Goal: Information Seeking & Learning: Learn about a topic

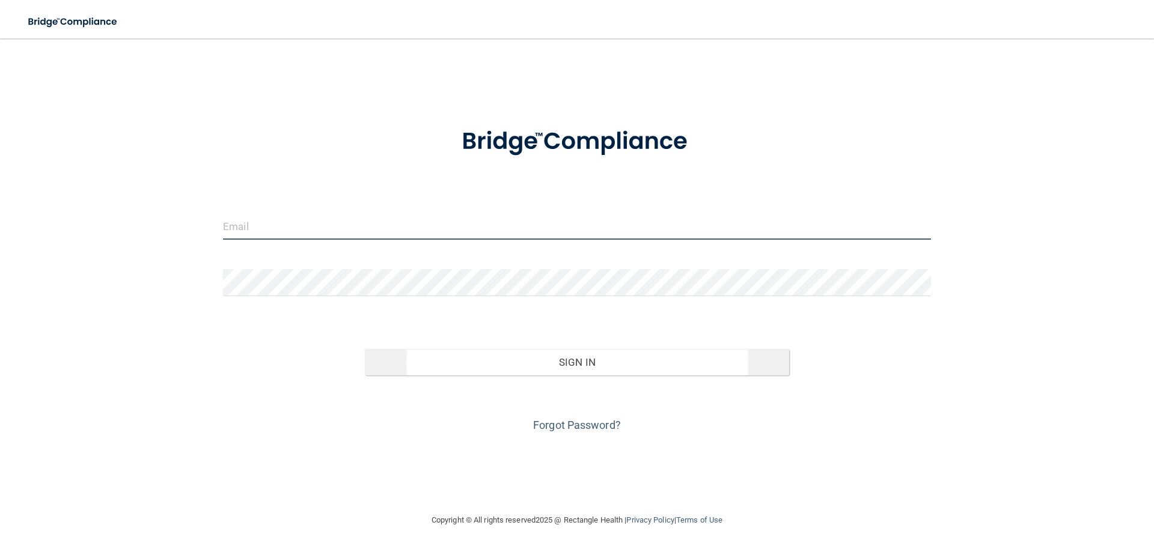
type input "[EMAIL_ADDRESS][DOMAIN_NAME]"
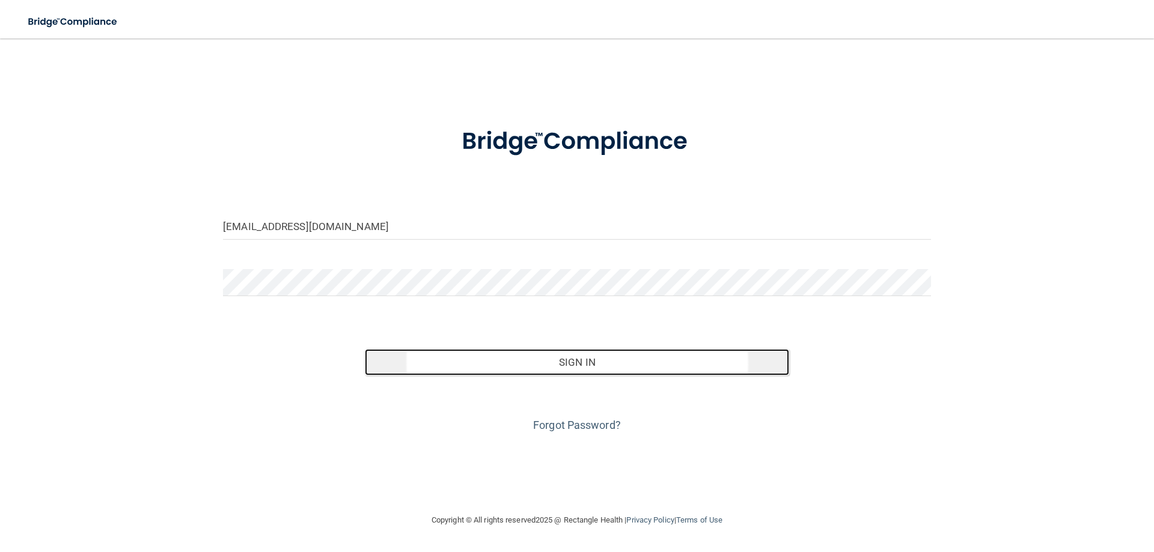
click at [612, 364] on button "Sign In" at bounding box center [577, 362] width 425 height 26
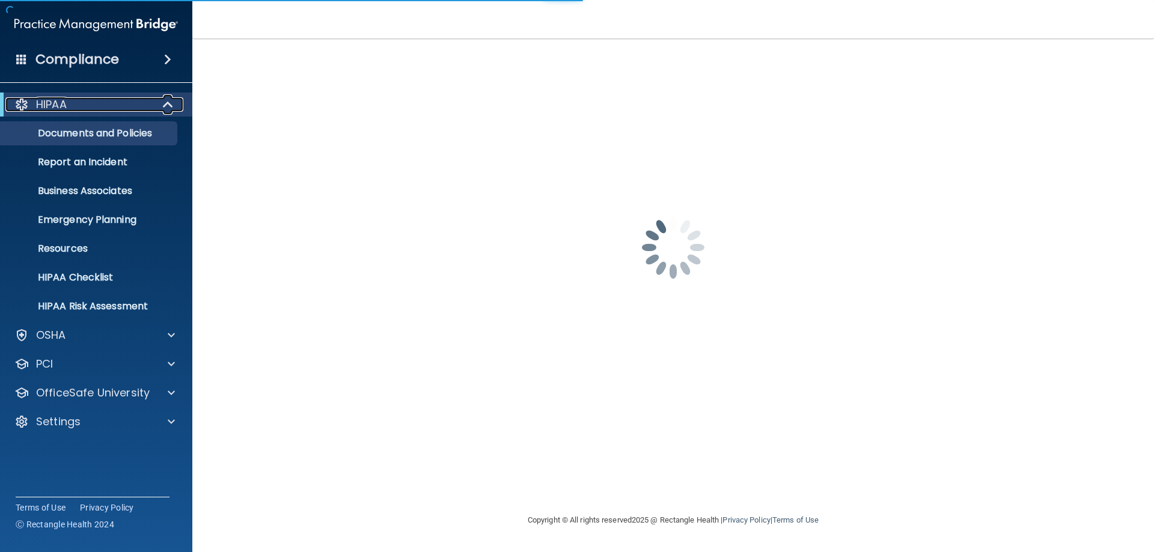
click at [100, 110] on div "HIPAA" at bounding box center [79, 104] width 148 height 14
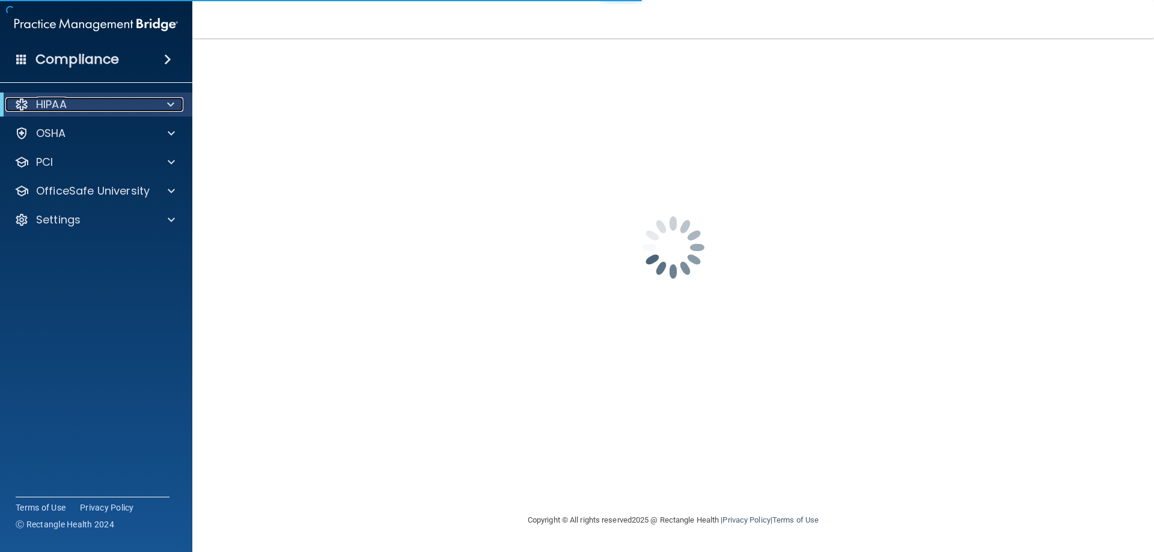
click at [100, 110] on div "HIPAA" at bounding box center [79, 104] width 148 height 14
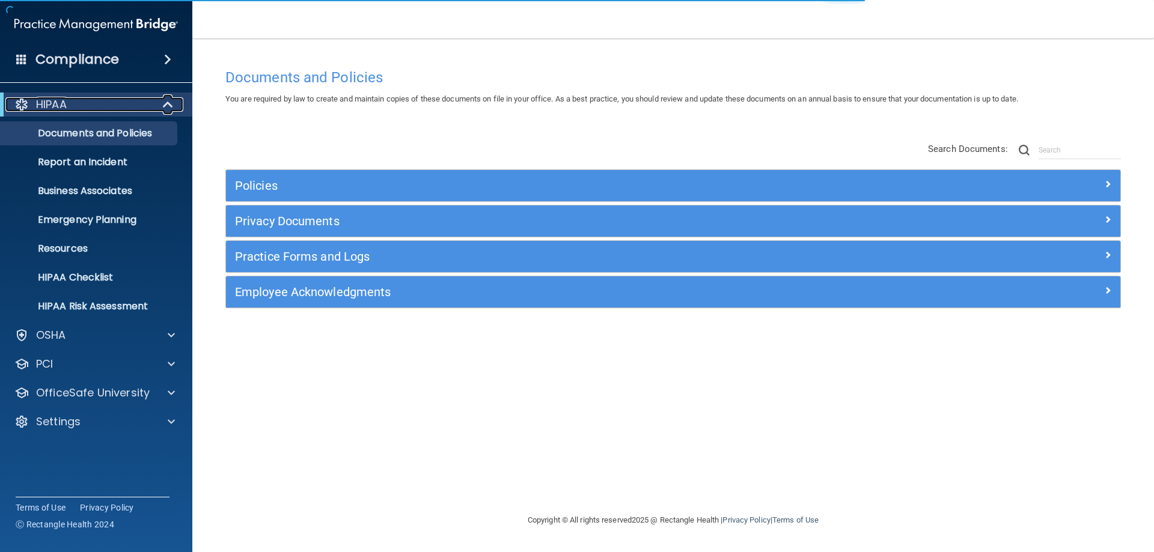
click at [164, 106] on span at bounding box center [169, 104] width 10 height 14
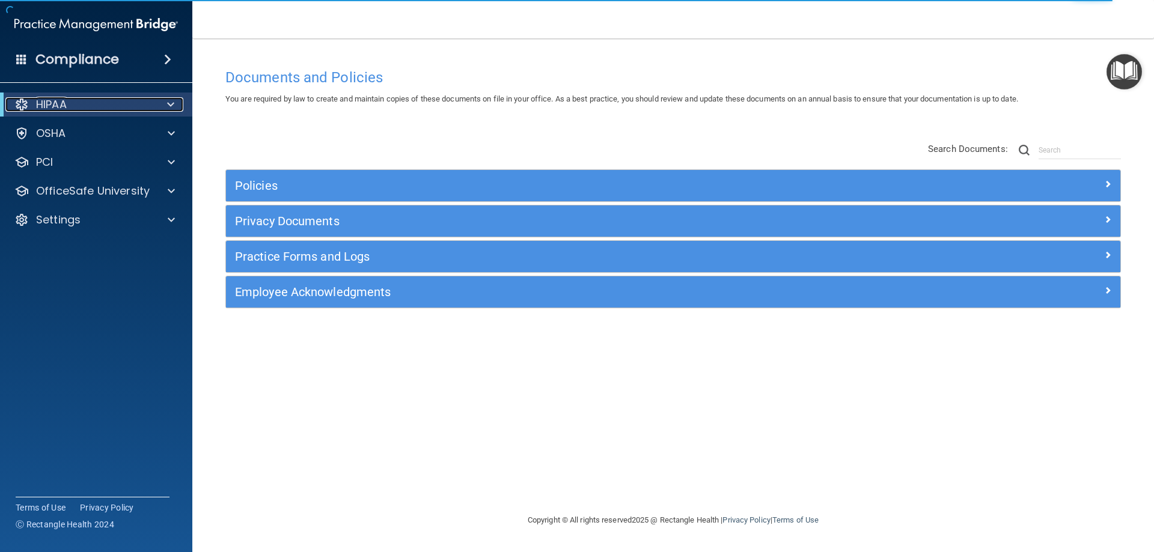
click at [90, 103] on div "HIPAA" at bounding box center [79, 104] width 148 height 14
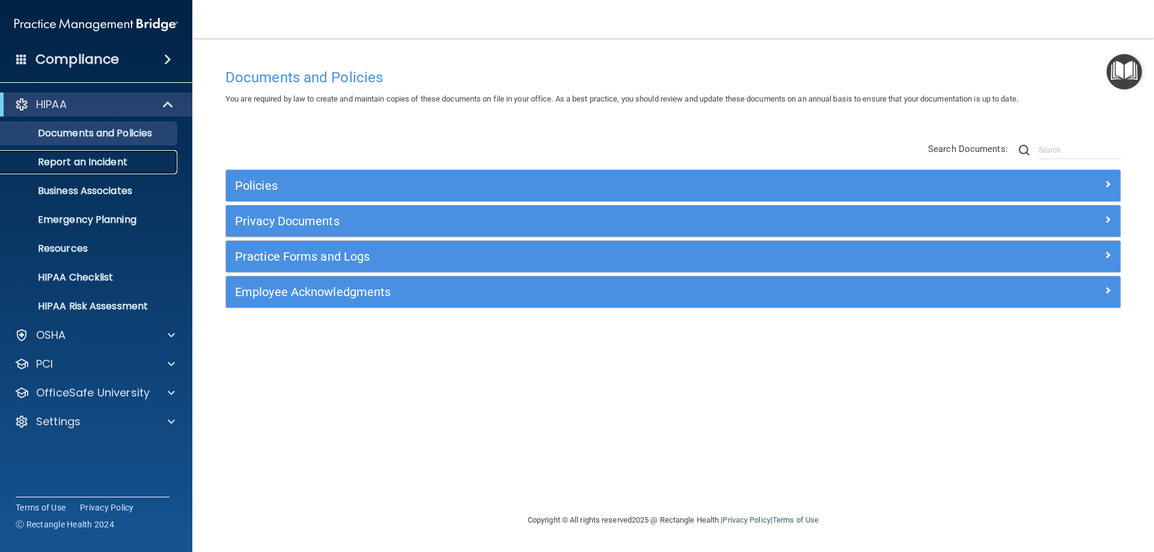
click at [88, 160] on p "Report an Incident" at bounding box center [90, 162] width 164 height 12
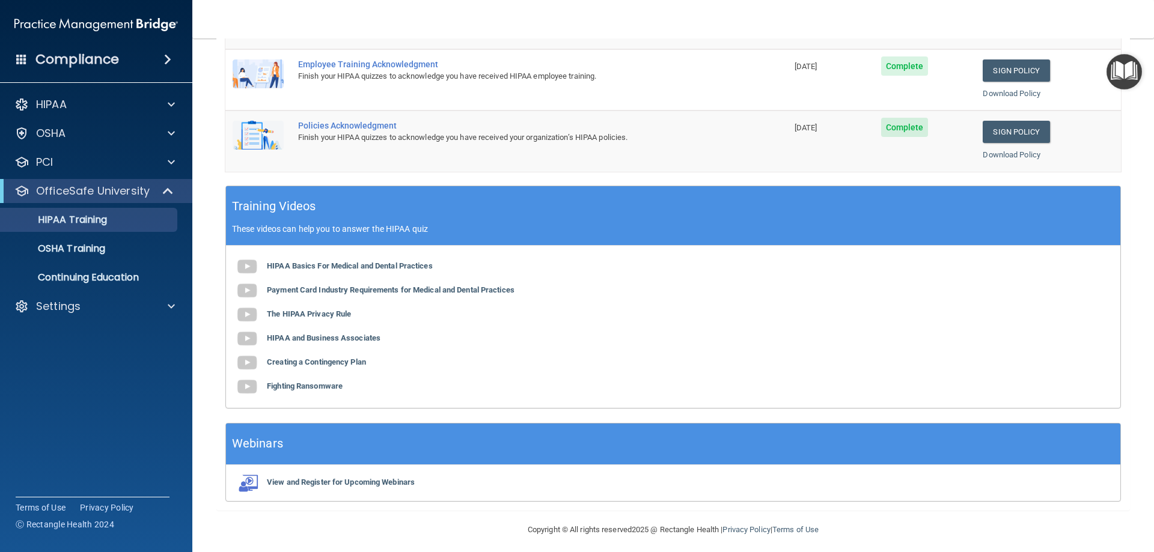
scroll to position [242, 0]
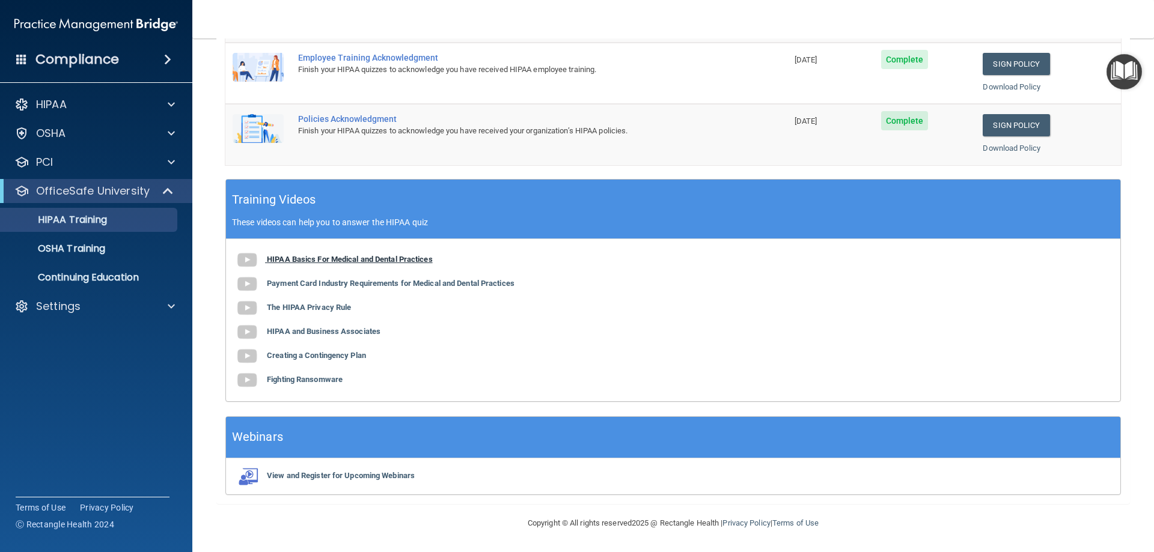
click at [369, 260] on b "HIPAA Basics For Medical and Dental Practices" at bounding box center [350, 259] width 166 height 9
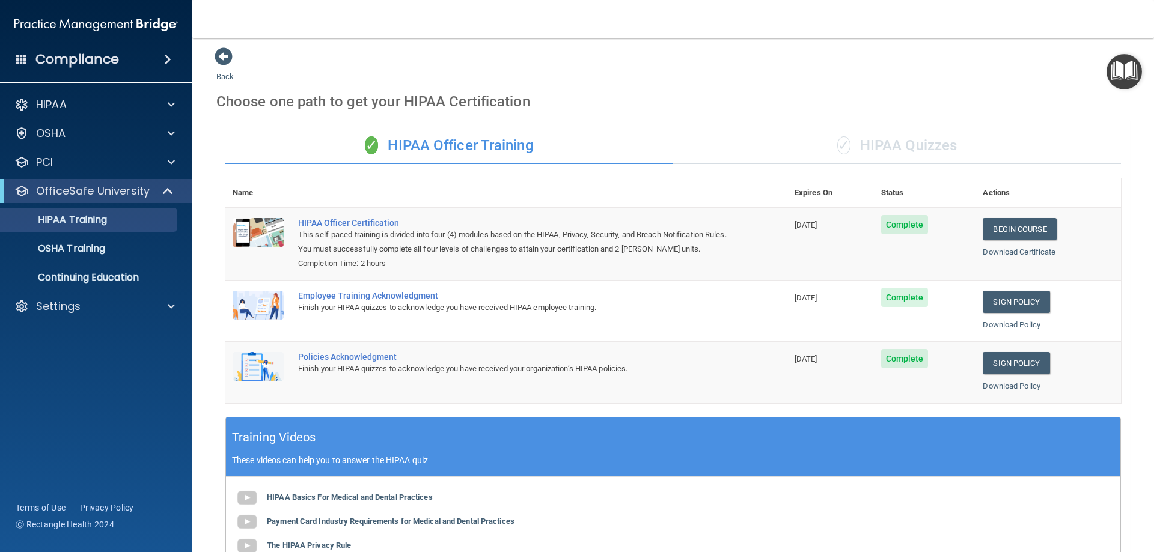
scroll to position [0, 0]
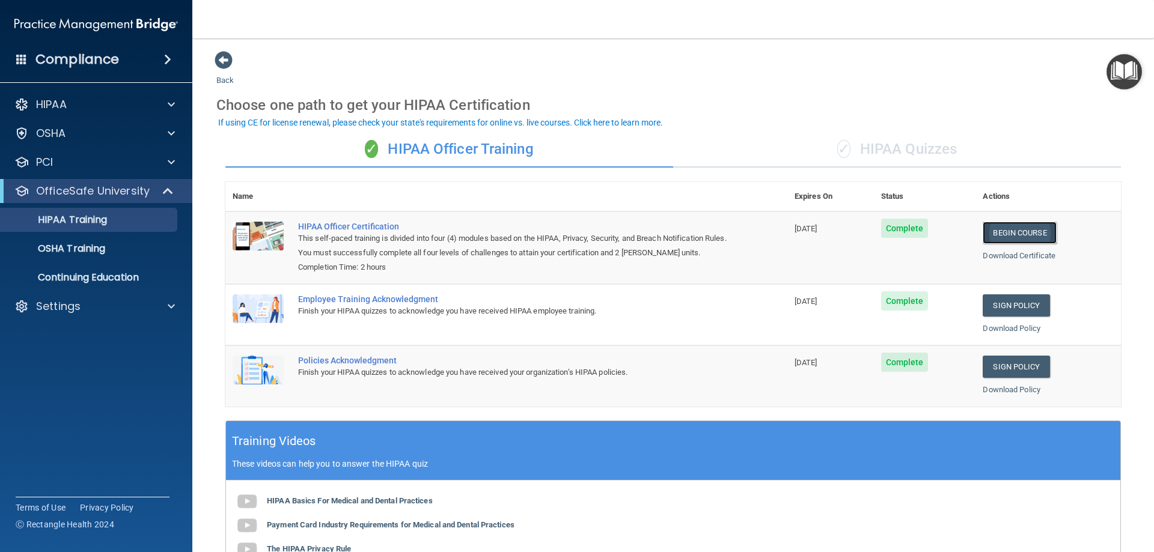
click at [1005, 233] on link "Begin Course" at bounding box center [1018, 233] width 73 height 22
click at [889, 144] on div "✓ HIPAA Quizzes" at bounding box center [897, 150] width 448 height 36
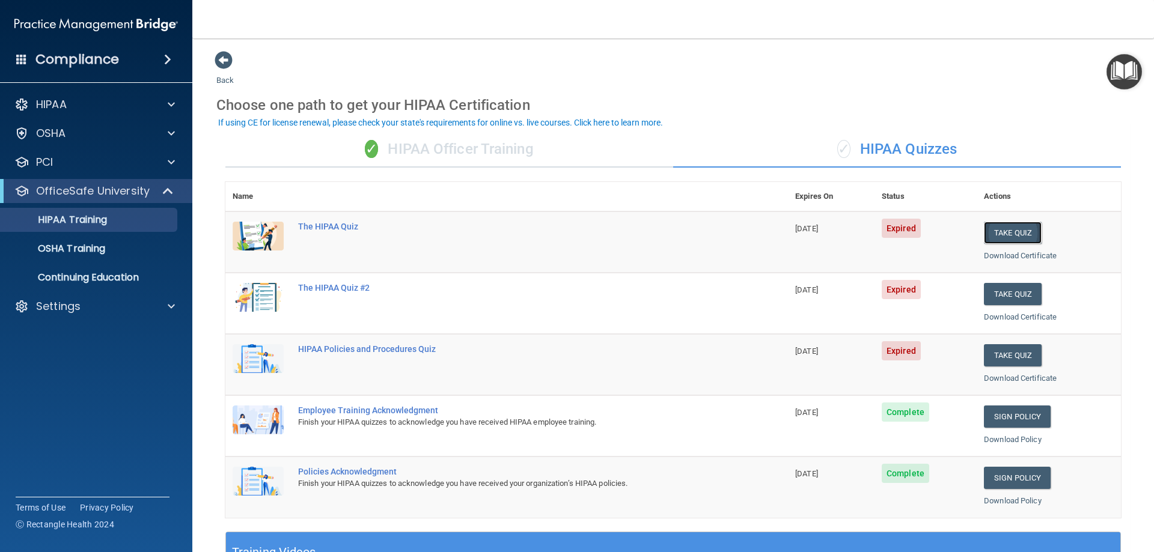
click at [1007, 233] on button "Take Quiz" at bounding box center [1013, 233] width 58 height 22
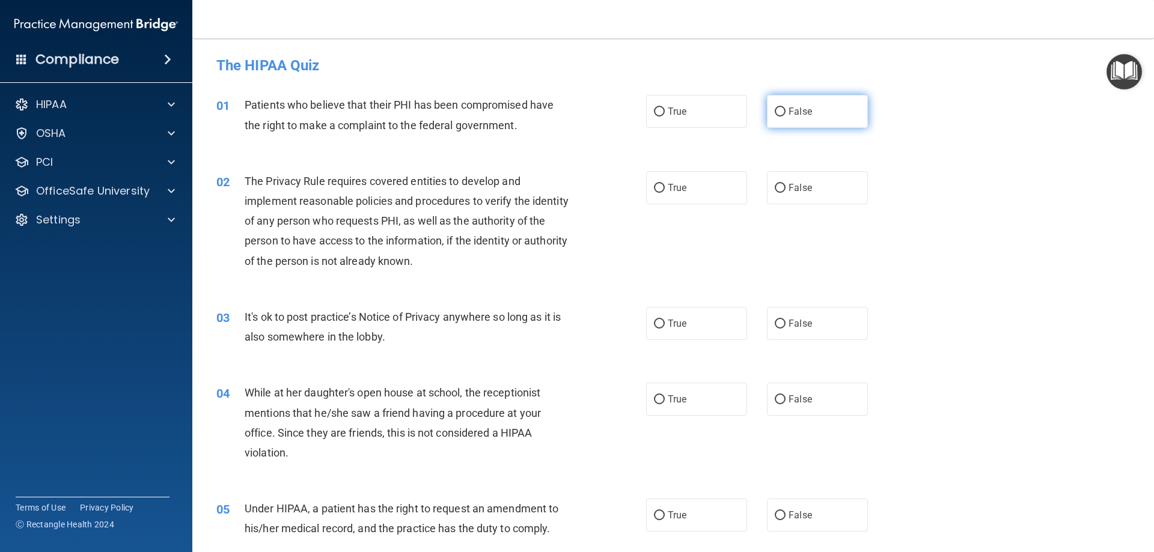
click at [775, 112] on input "False" at bounding box center [780, 112] width 11 height 9
radio input "true"
drag, startPoint x: 656, startPoint y: 188, endPoint x: 677, endPoint y: 195, distance: 21.5
click at [656, 187] on input "True" at bounding box center [659, 188] width 11 height 9
radio input "true"
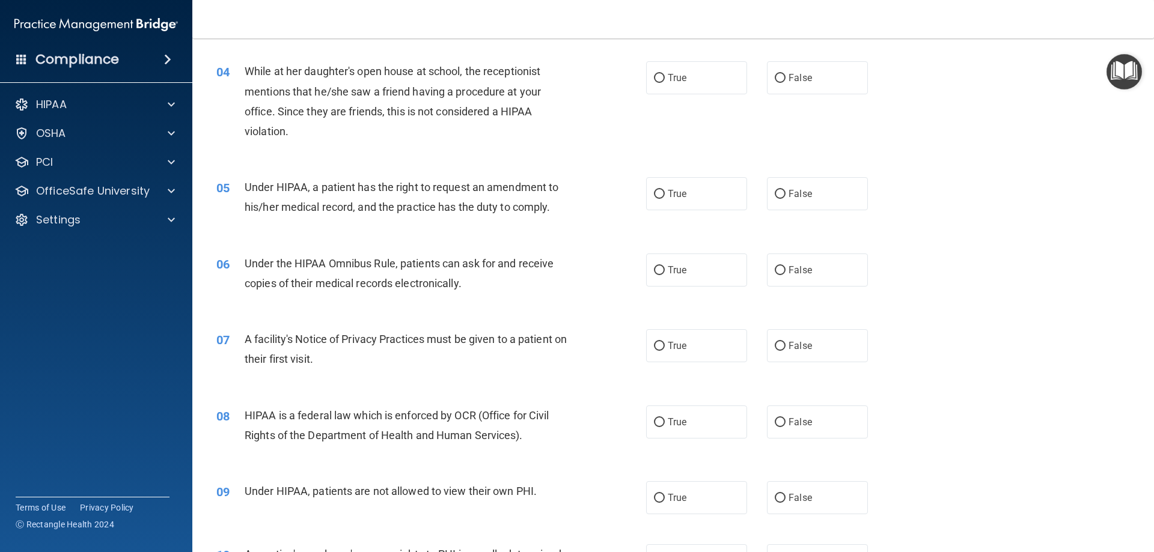
scroll to position [315, 0]
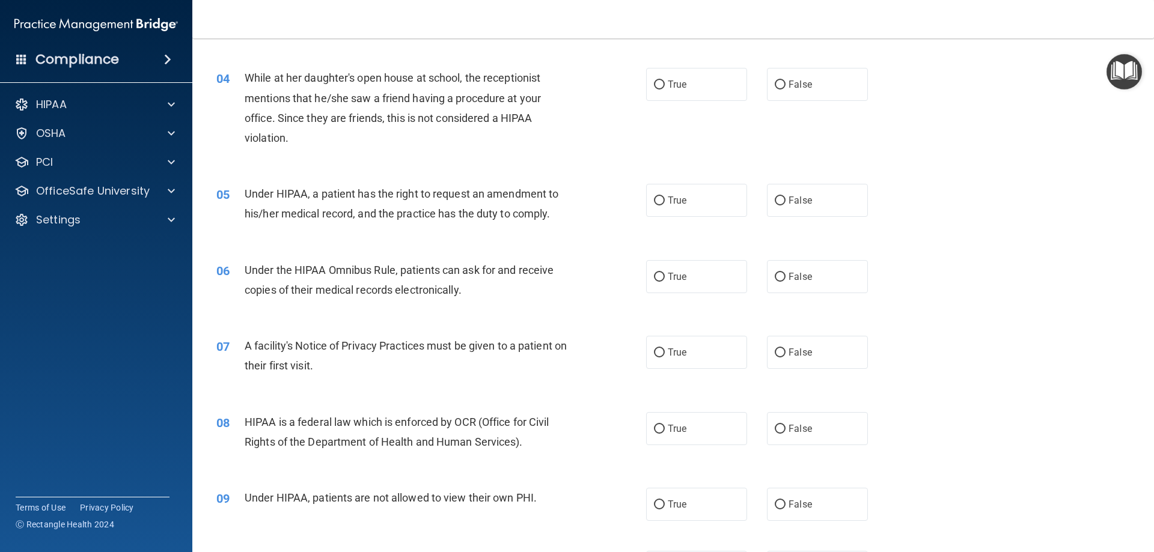
drag, startPoint x: 1133, startPoint y: 133, endPoint x: 1129, endPoint y: 117, distance: 16.8
click at [1129, 117] on main "- The HIPAA Quiz This quiz doesn’t expire until 09/19/2025. Are you sure you wa…" at bounding box center [672, 295] width 961 height 514
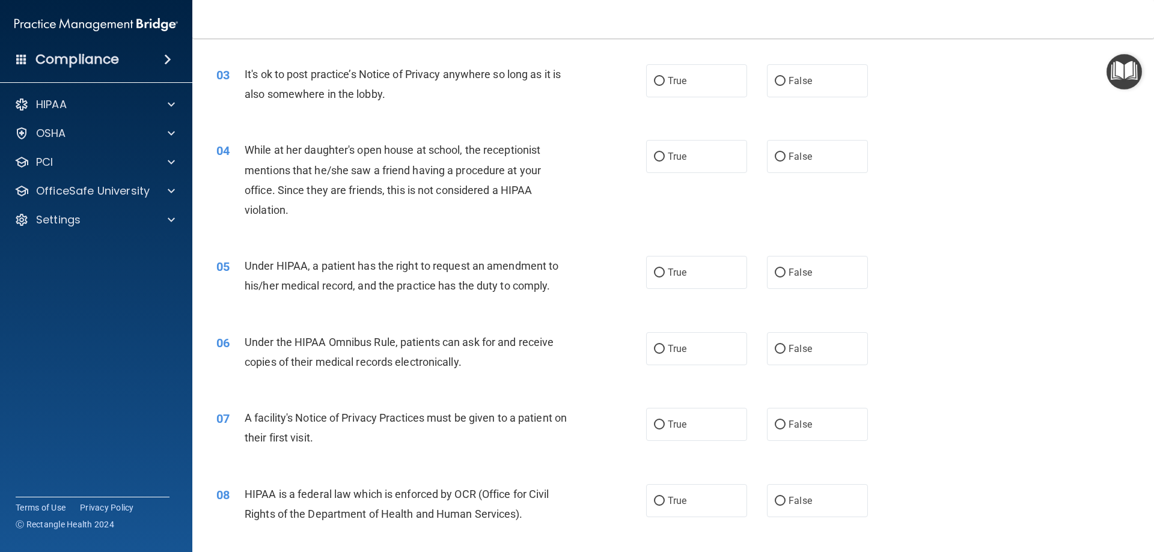
scroll to position [246, 0]
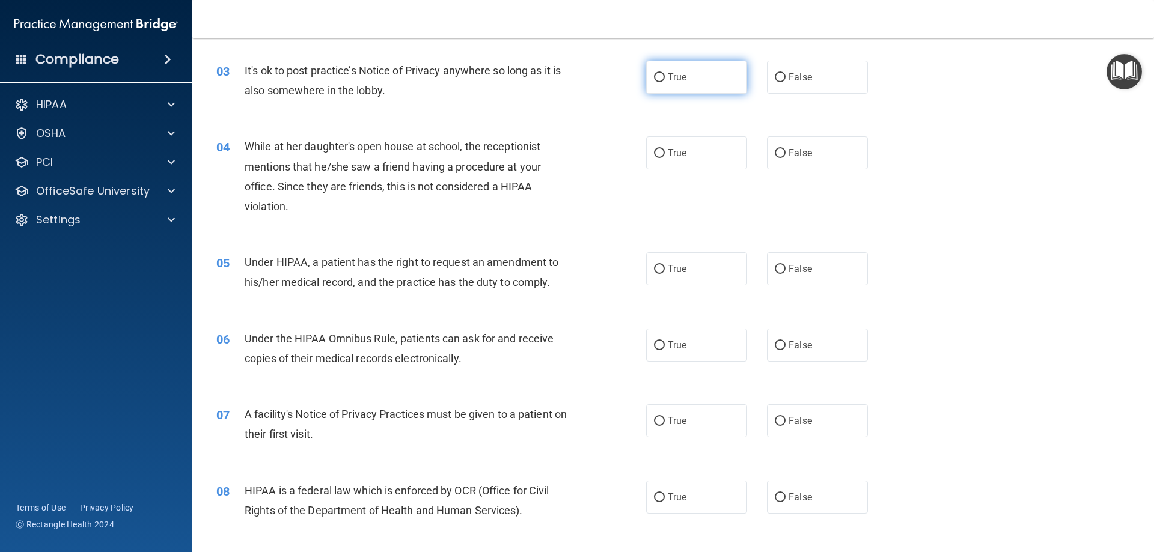
click at [656, 79] on input "True" at bounding box center [659, 77] width 11 height 9
radio input "true"
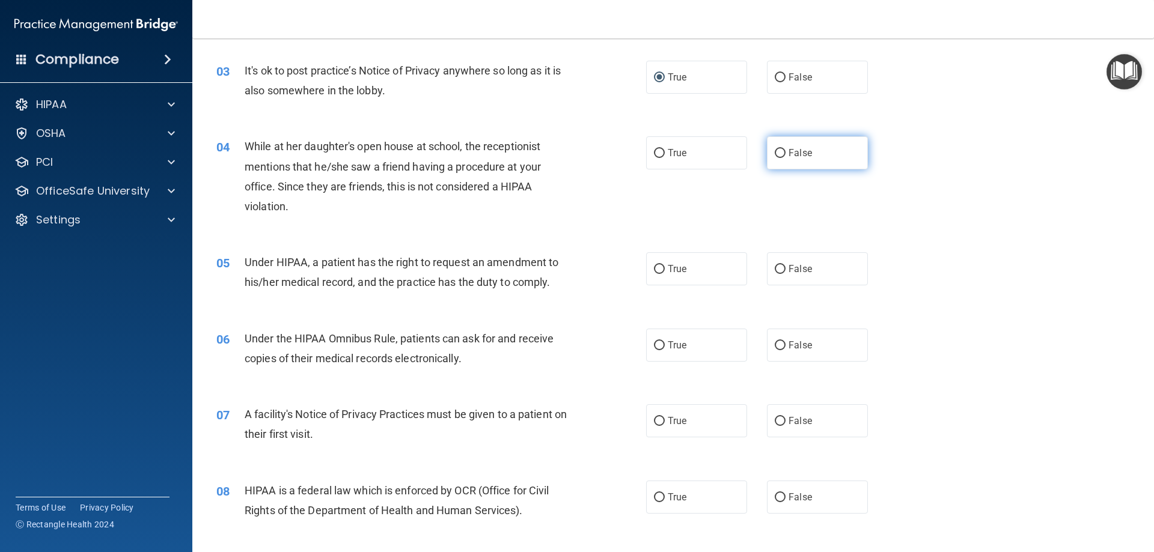
click at [778, 157] on input "False" at bounding box center [780, 153] width 11 height 9
radio input "true"
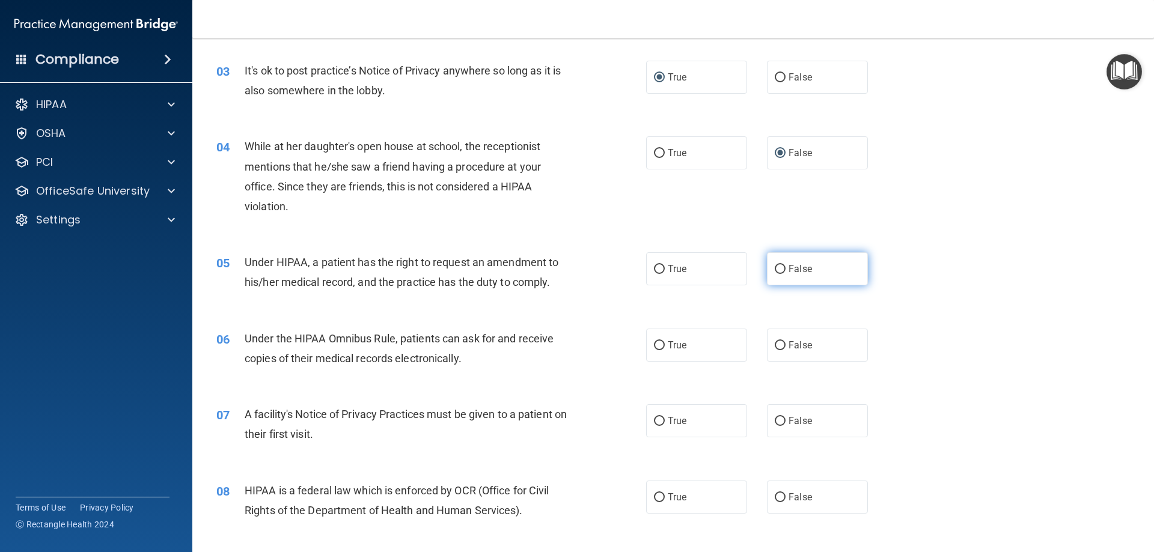
click at [775, 268] on input "False" at bounding box center [780, 269] width 11 height 9
radio input "true"
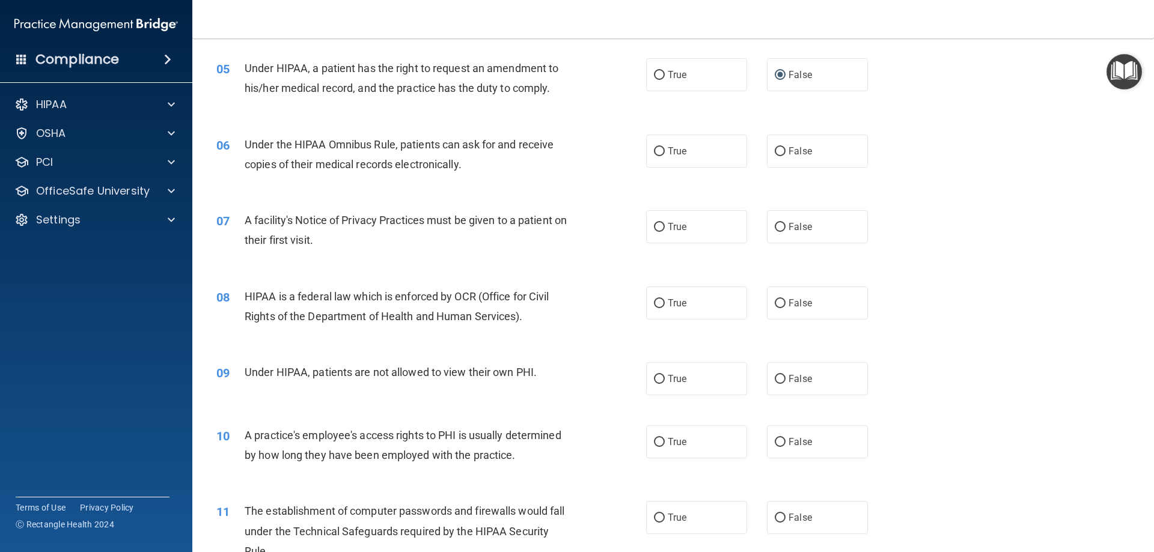
scroll to position [416, 0]
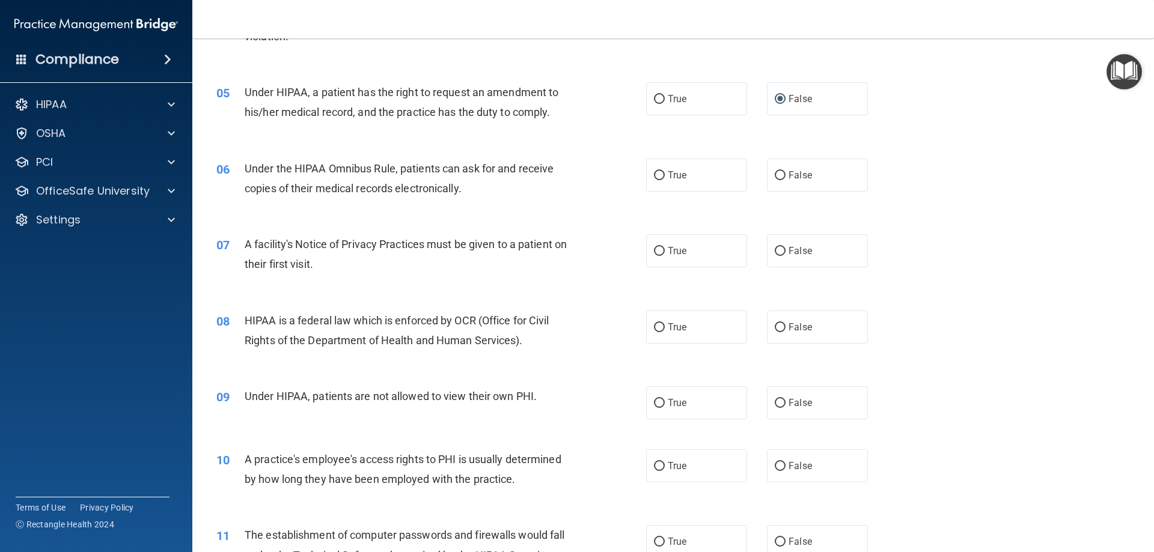
click at [1143, 176] on main "- The HIPAA Quiz This quiz doesn’t expire until 09/19/2025. Are you sure you wa…" at bounding box center [672, 295] width 961 height 514
click at [654, 174] on input "True" at bounding box center [659, 175] width 11 height 9
radio input "true"
click at [903, 255] on div "07 A facility's Notice of Privacy Practices must be given to a patient on their…" at bounding box center [672, 257] width 931 height 76
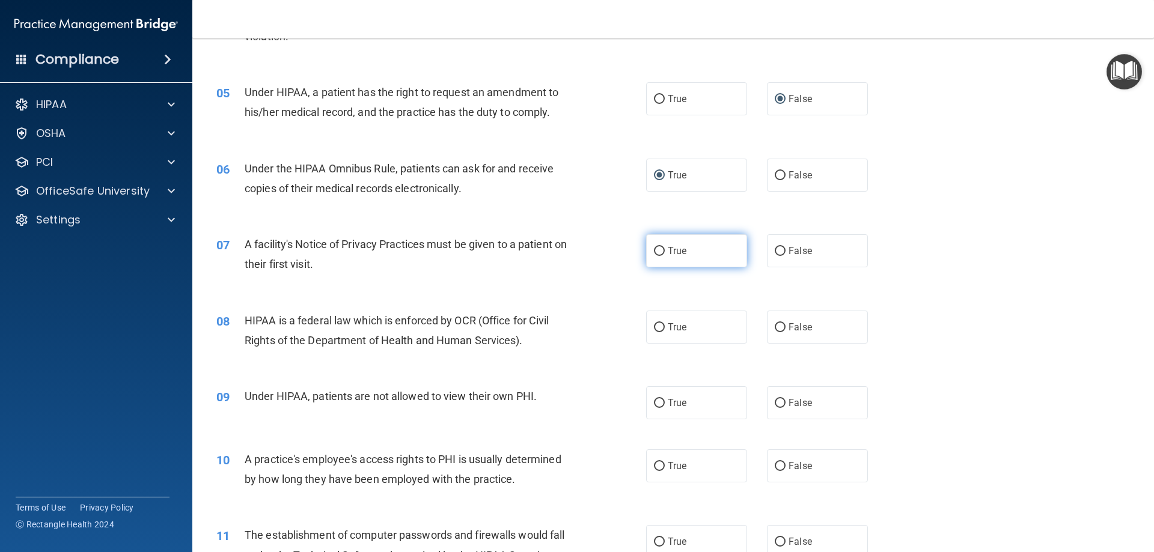
click at [654, 250] on input "True" at bounding box center [659, 251] width 11 height 9
radio input "true"
click at [659, 328] on input "True" at bounding box center [659, 327] width 11 height 9
radio input "true"
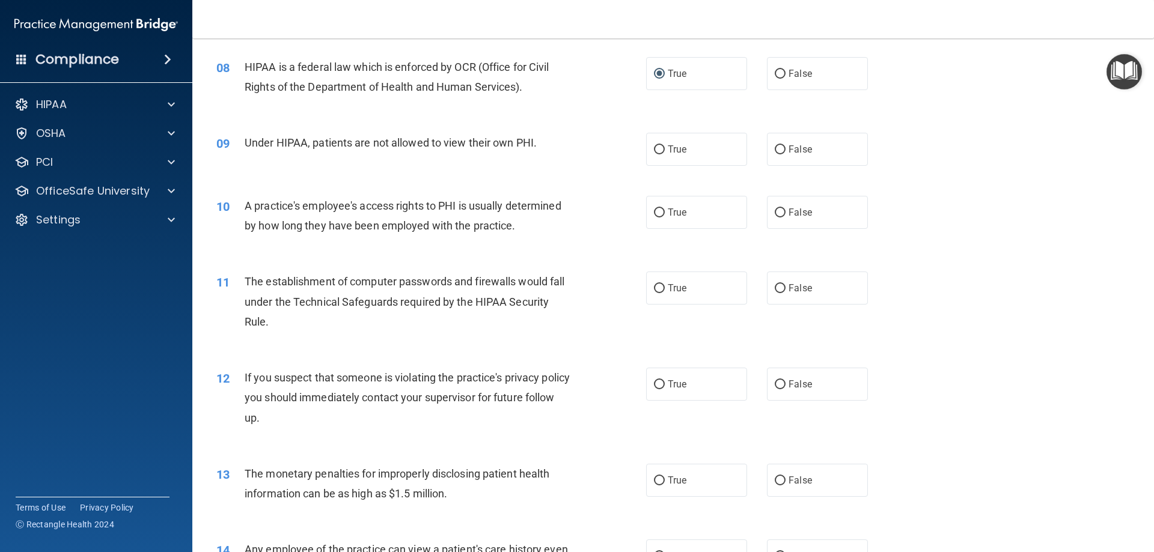
scroll to position [674, 0]
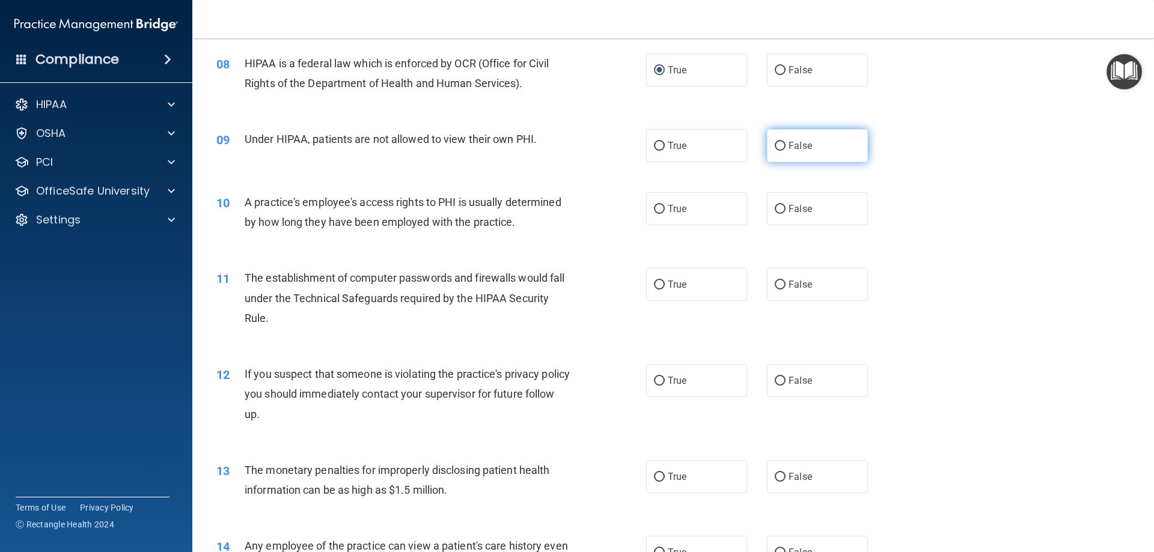
click at [775, 144] on input "False" at bounding box center [780, 146] width 11 height 9
radio input "true"
click at [778, 211] on input "False" at bounding box center [780, 209] width 11 height 9
radio input "true"
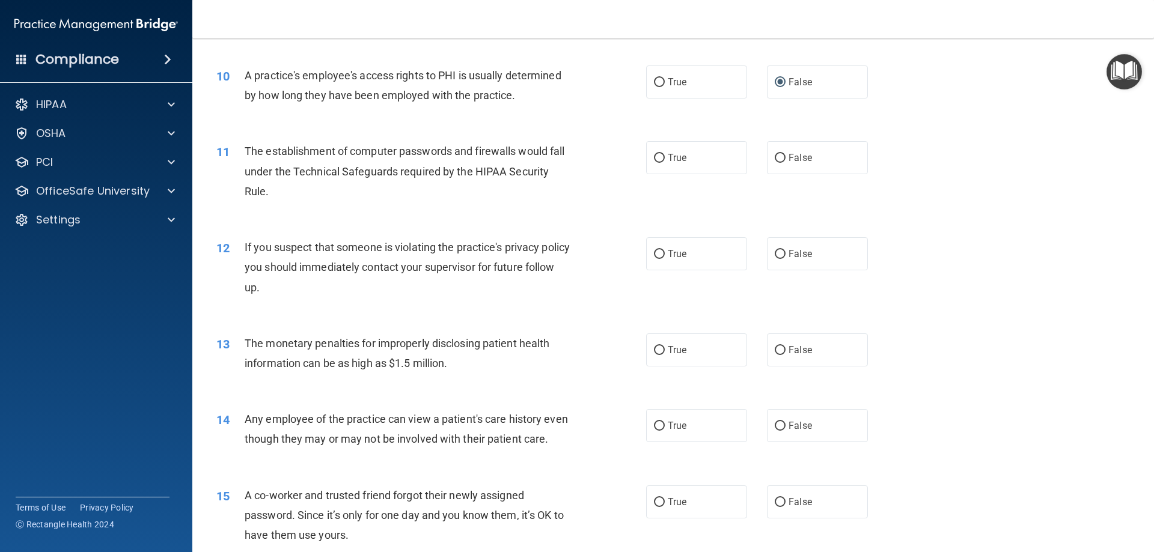
scroll to position [807, 0]
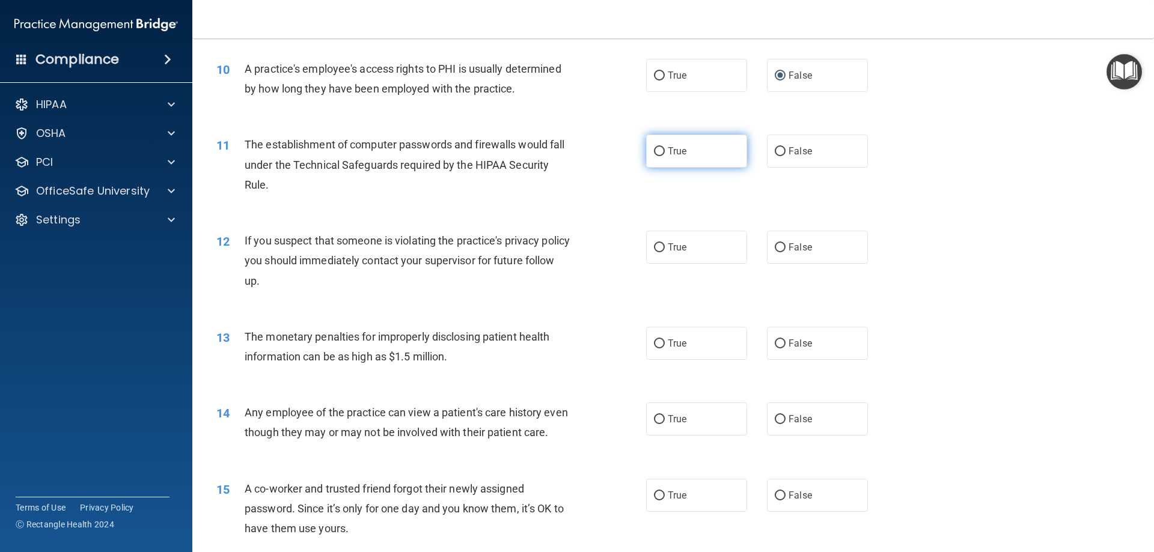
click at [654, 152] on input "True" at bounding box center [659, 151] width 11 height 9
radio input "true"
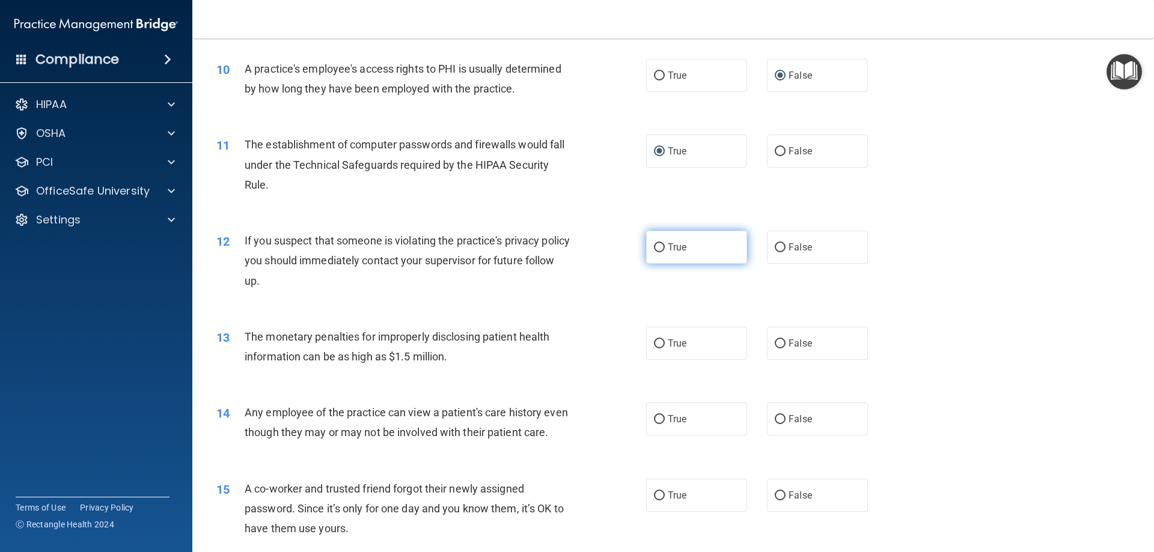
click at [657, 247] on input "True" at bounding box center [659, 247] width 11 height 9
radio input "true"
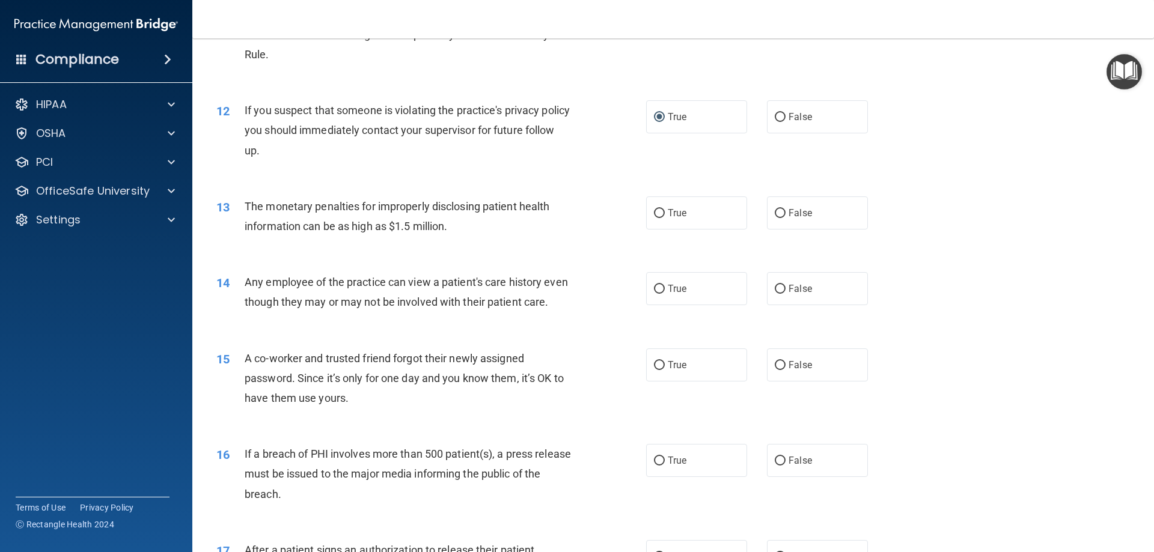
scroll to position [951, 0]
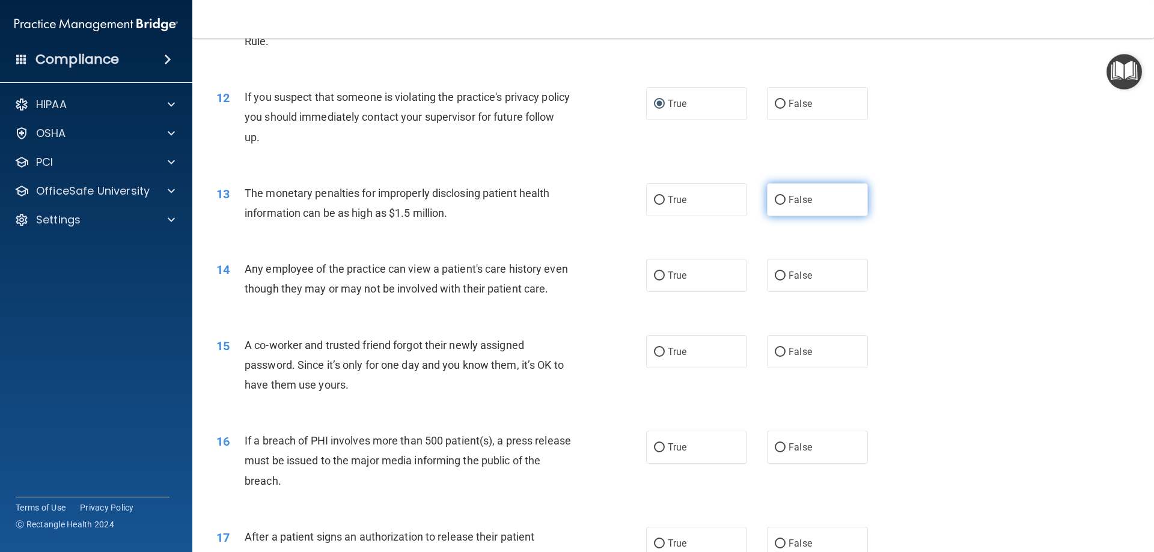
click at [775, 202] on input "False" at bounding box center [780, 200] width 11 height 9
radio input "true"
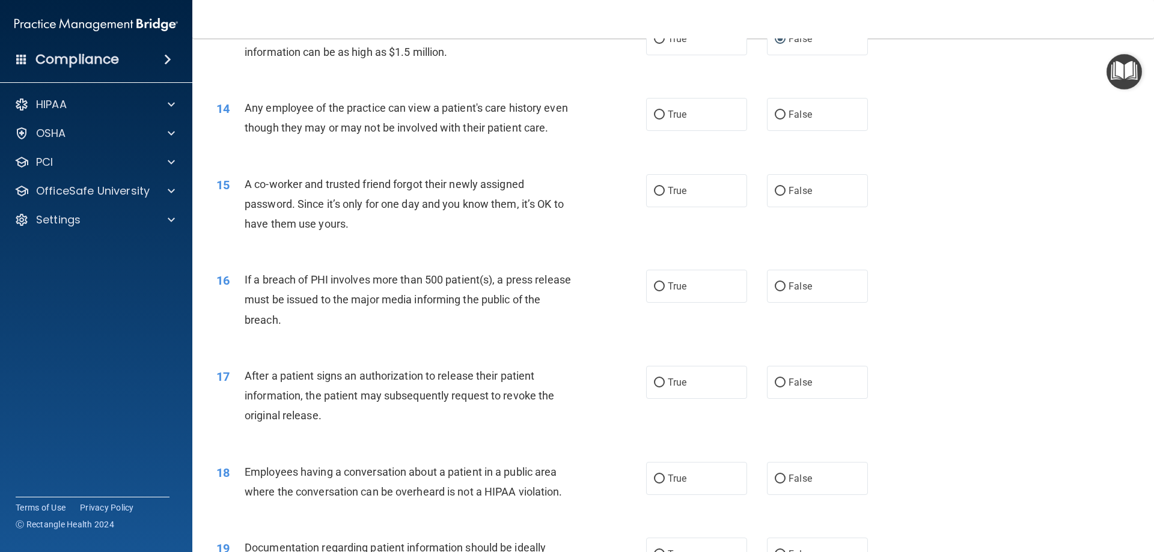
scroll to position [1115, 0]
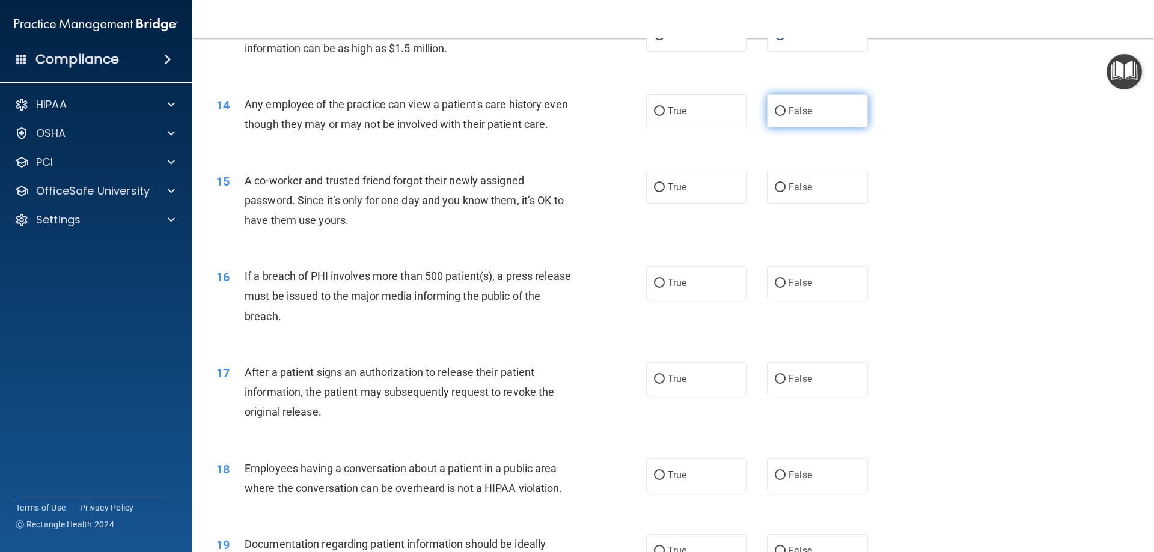
click at [775, 112] on input "False" at bounding box center [780, 111] width 11 height 9
radio input "true"
click at [776, 192] on input "False" at bounding box center [780, 187] width 11 height 9
radio input "true"
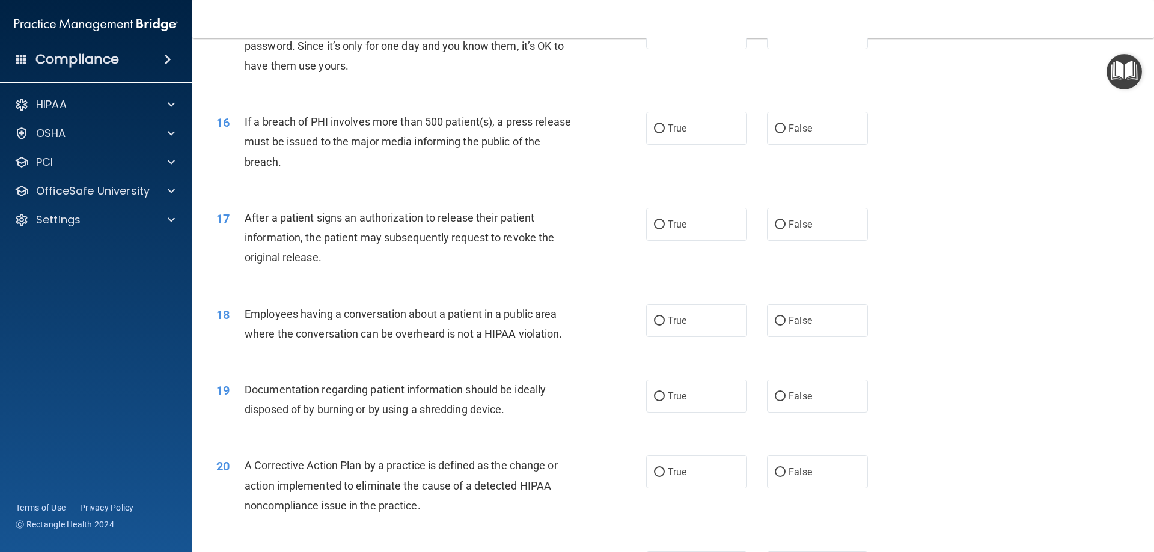
scroll to position [1294, 0]
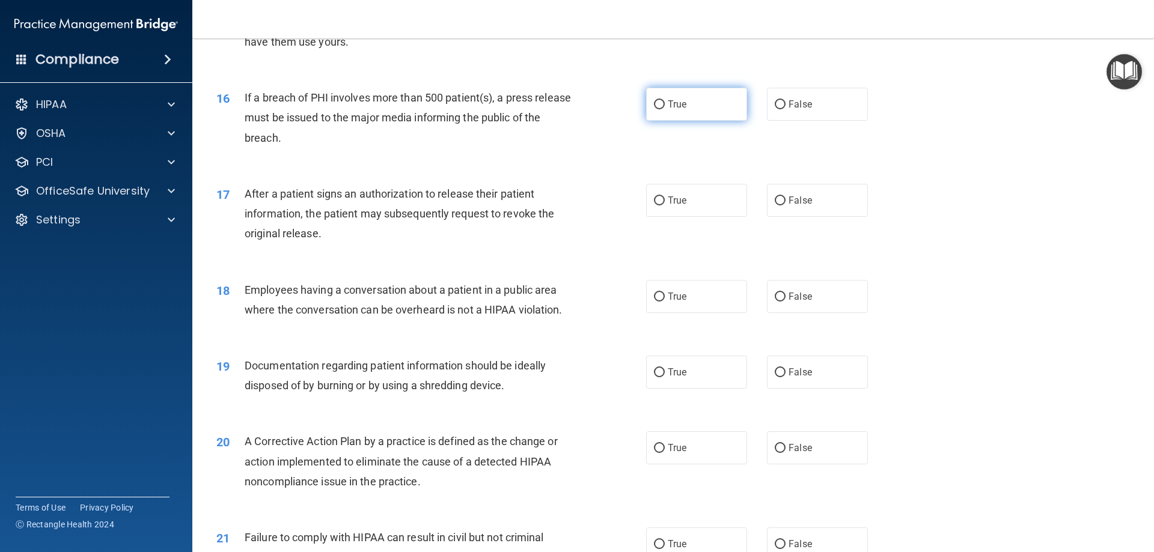
click at [654, 109] on input "True" at bounding box center [659, 104] width 11 height 9
radio input "true"
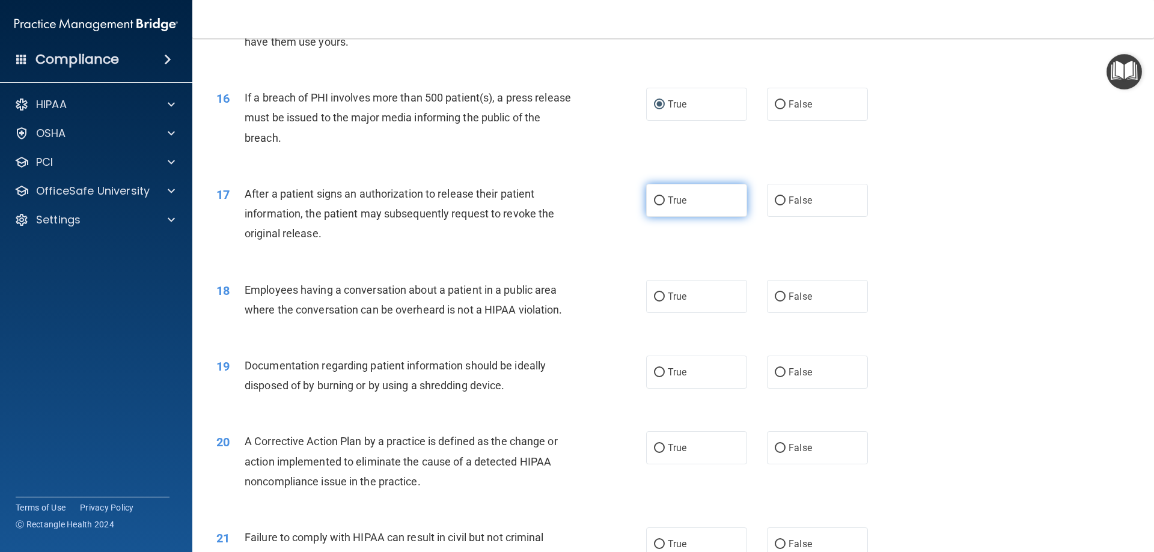
click at [656, 205] on input "True" at bounding box center [659, 200] width 11 height 9
radio input "true"
click at [775, 302] on input "False" at bounding box center [780, 297] width 11 height 9
radio input "true"
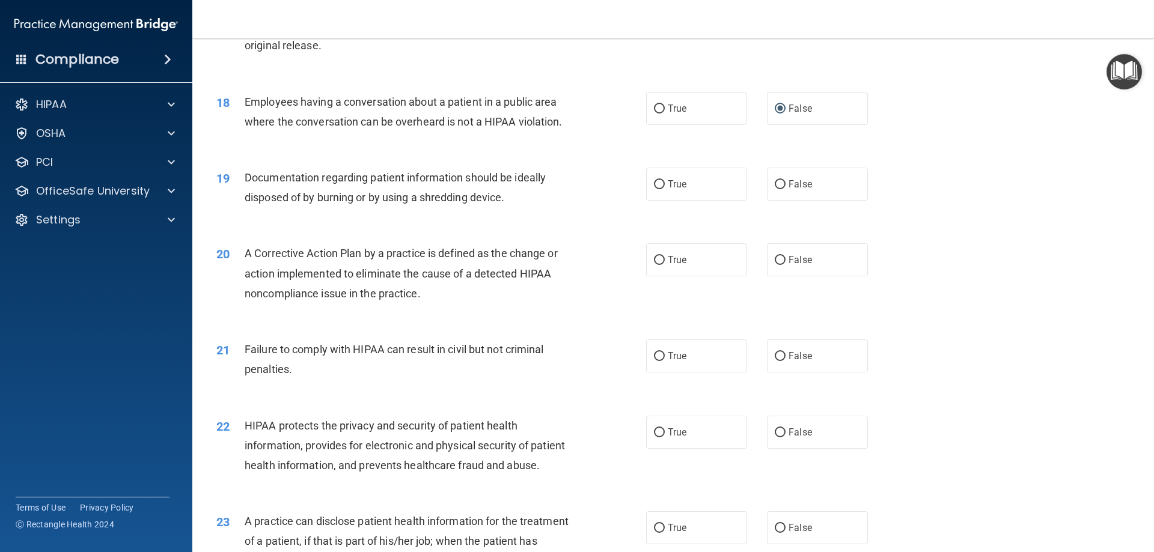
scroll to position [1496, 0]
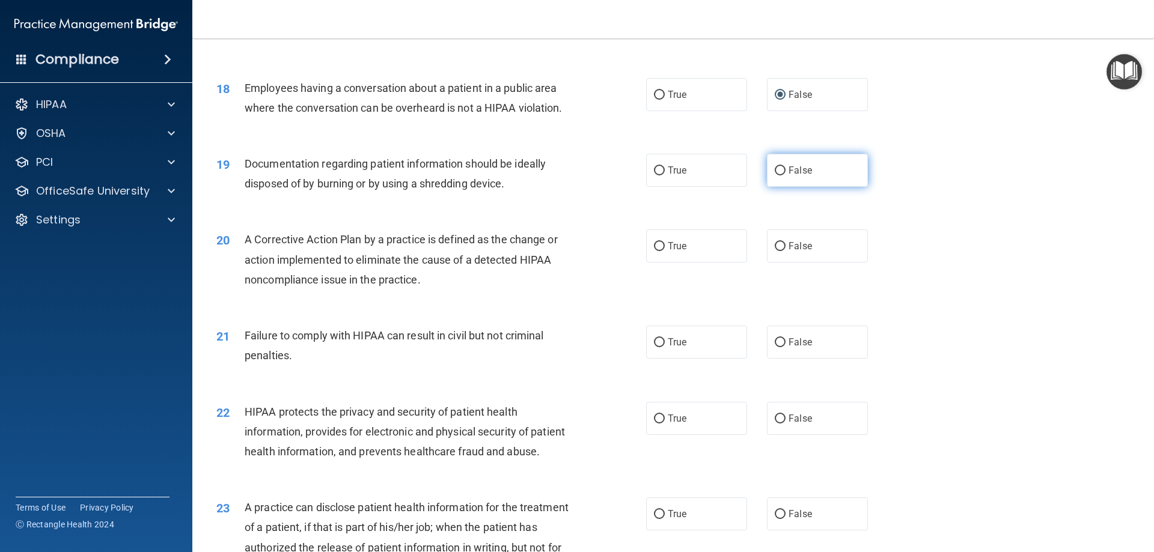
click at [775, 175] on input "False" at bounding box center [780, 170] width 11 height 9
radio input "true"
click at [775, 251] on input "False" at bounding box center [780, 246] width 11 height 9
radio input "true"
click at [654, 347] on input "True" at bounding box center [659, 342] width 11 height 9
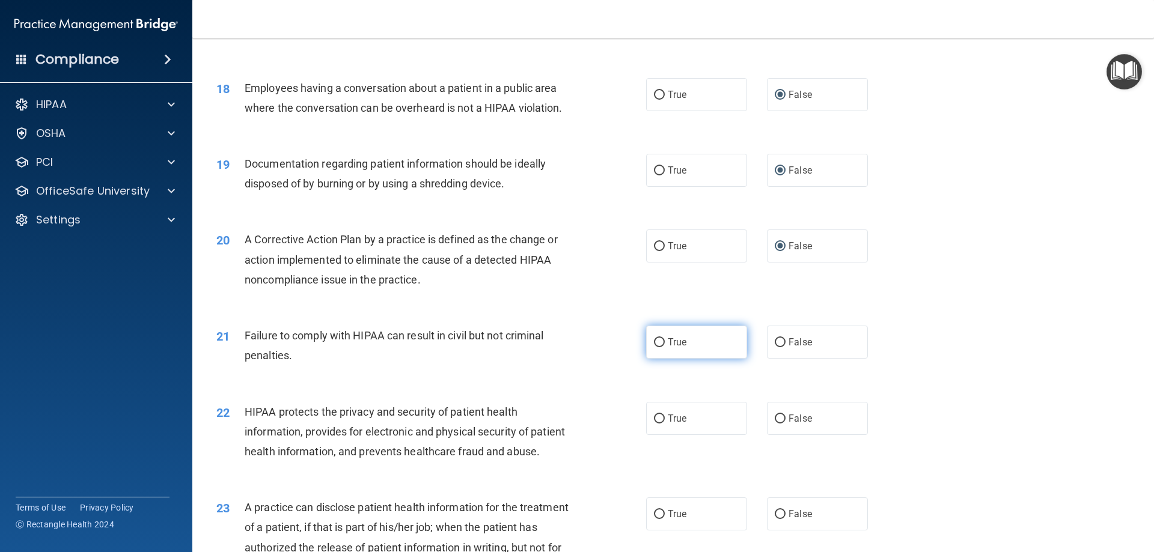
radio input "true"
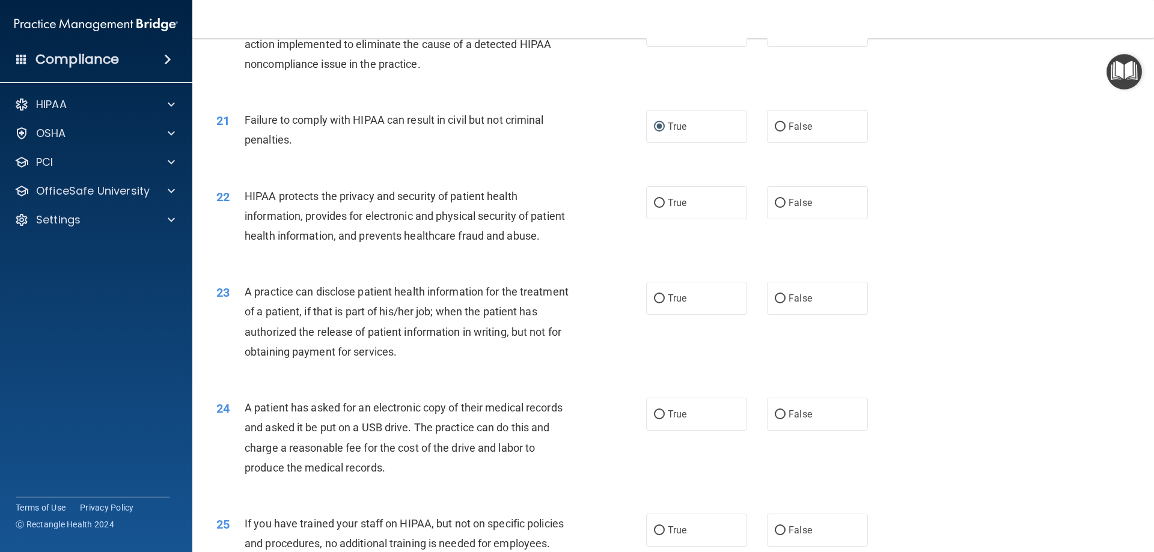
scroll to position [1735, 0]
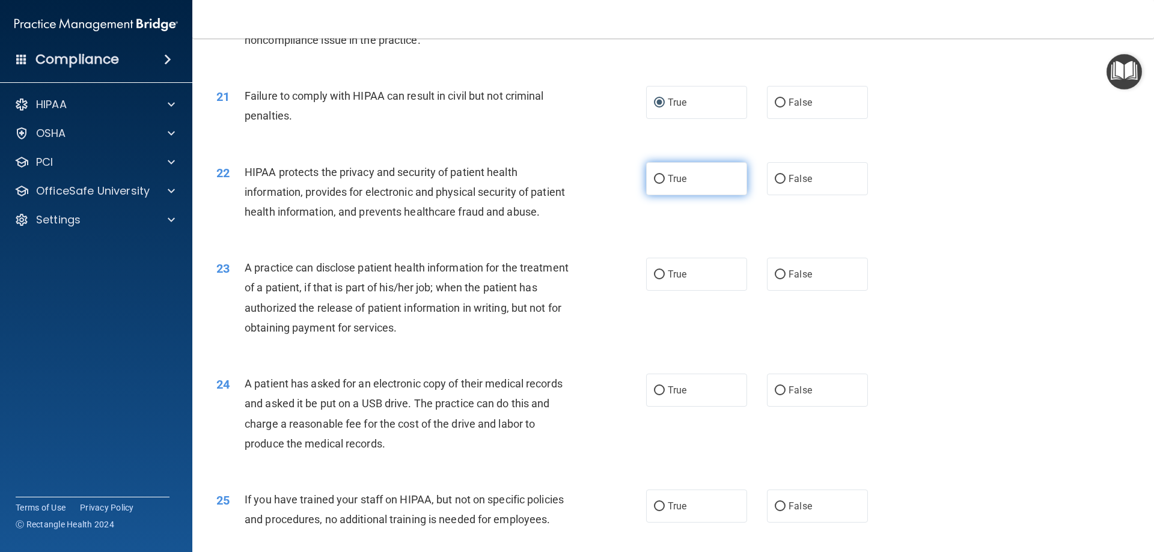
click at [659, 184] on input "True" at bounding box center [659, 179] width 11 height 9
radio input "true"
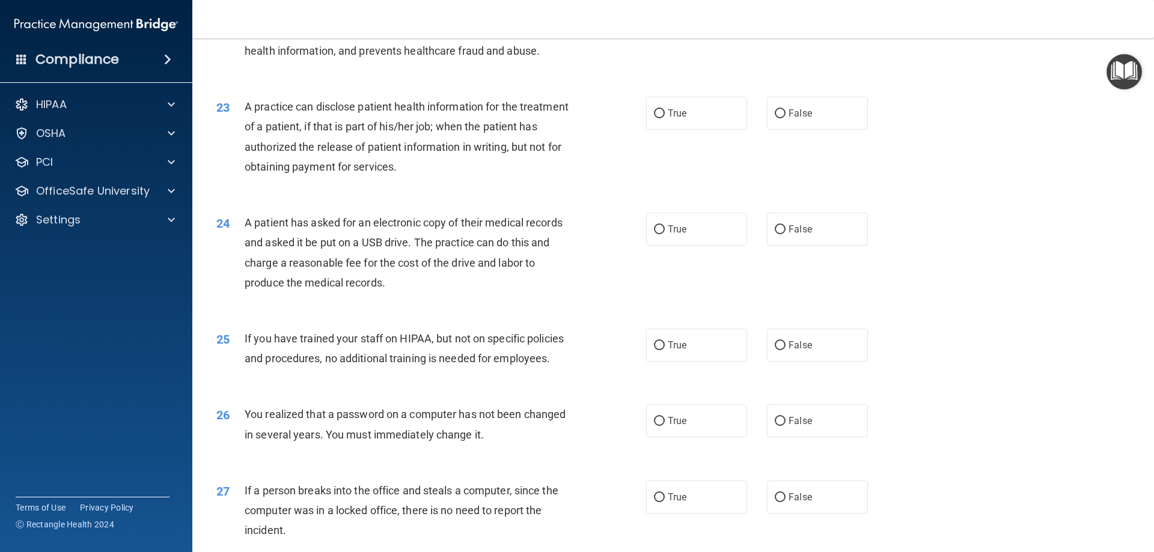
scroll to position [1920, 0]
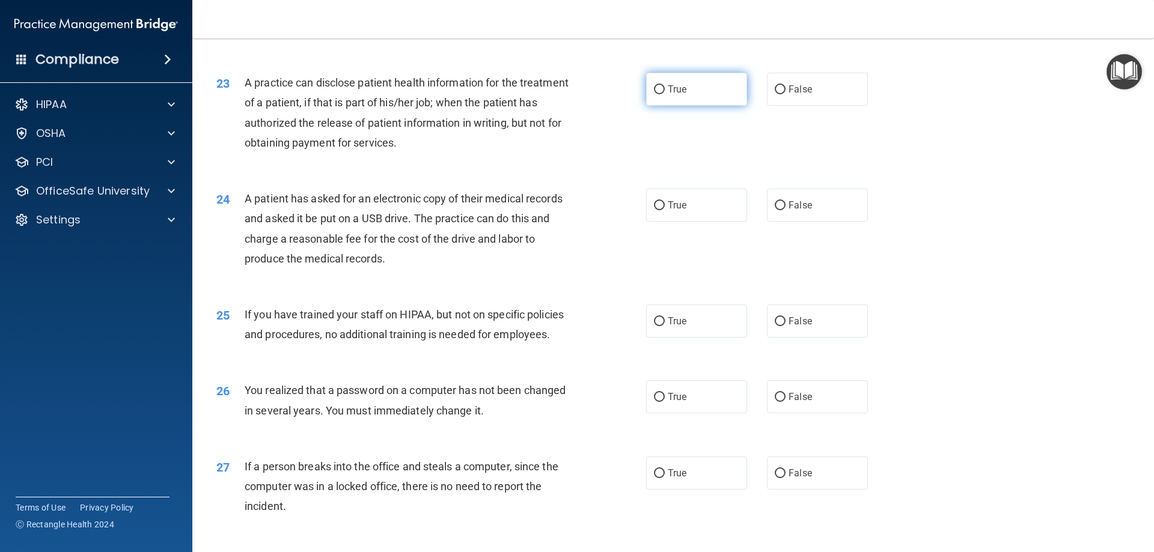
click at [657, 94] on input "True" at bounding box center [659, 89] width 11 height 9
radio input "true"
click at [668, 211] on span "True" at bounding box center [677, 204] width 19 height 11
click at [663, 210] on input "True" at bounding box center [659, 205] width 11 height 9
radio input "true"
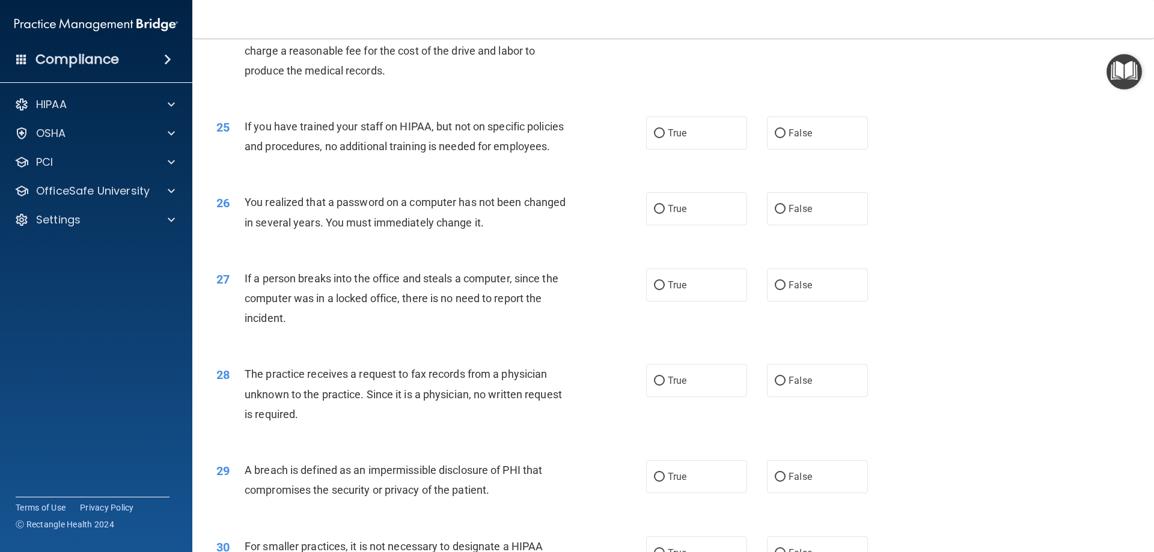
scroll to position [2112, 0]
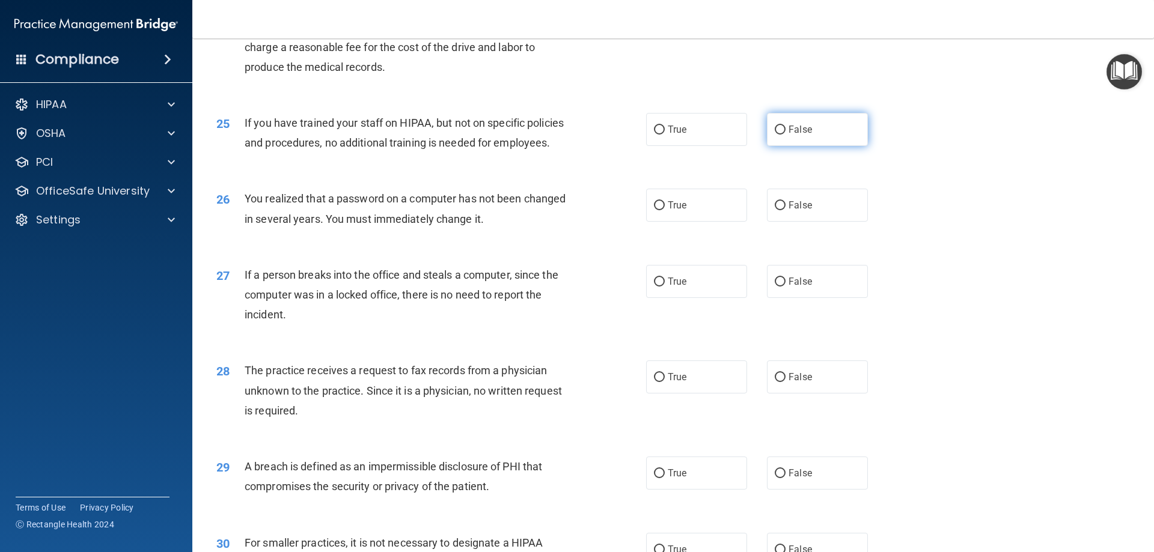
click at [775, 135] on input "False" at bounding box center [780, 130] width 11 height 9
radio input "true"
click at [654, 210] on input "True" at bounding box center [659, 205] width 11 height 9
radio input "true"
click at [775, 287] on input "False" at bounding box center [780, 282] width 11 height 9
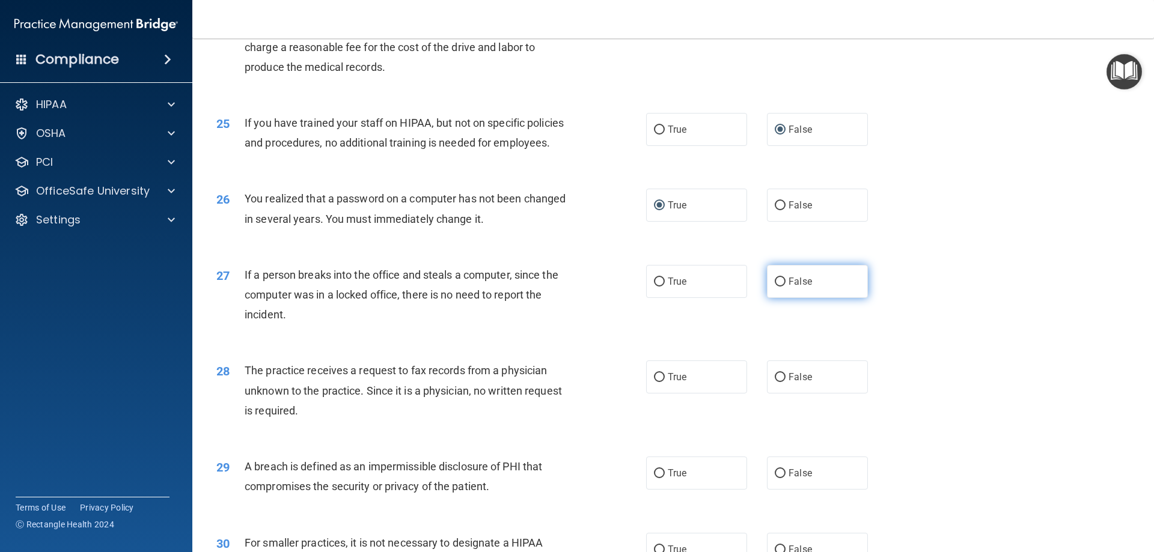
radio input "true"
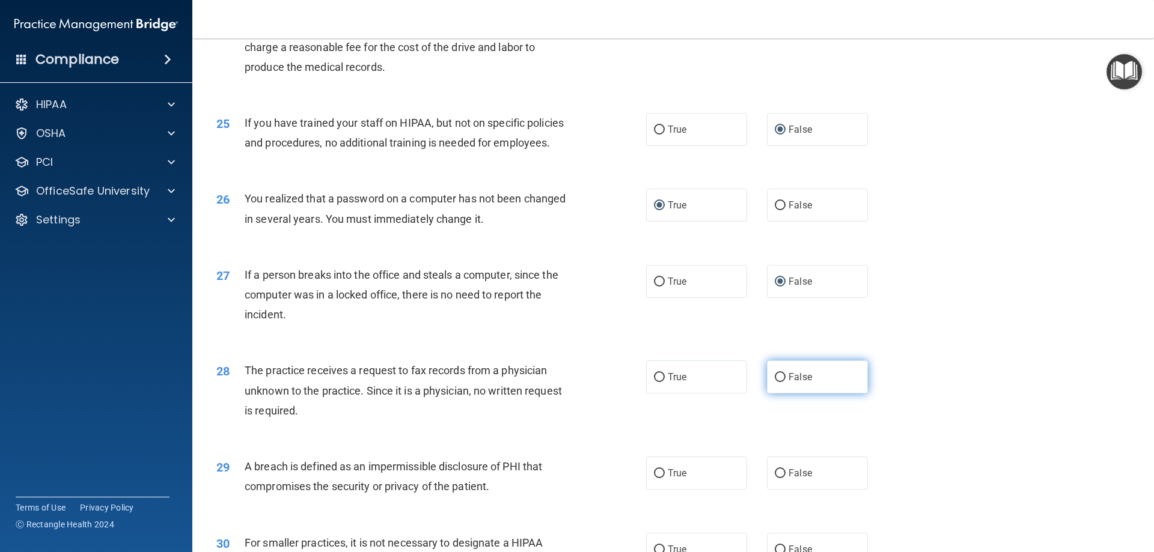
click at [775, 382] on input "False" at bounding box center [780, 377] width 11 height 9
radio input "true"
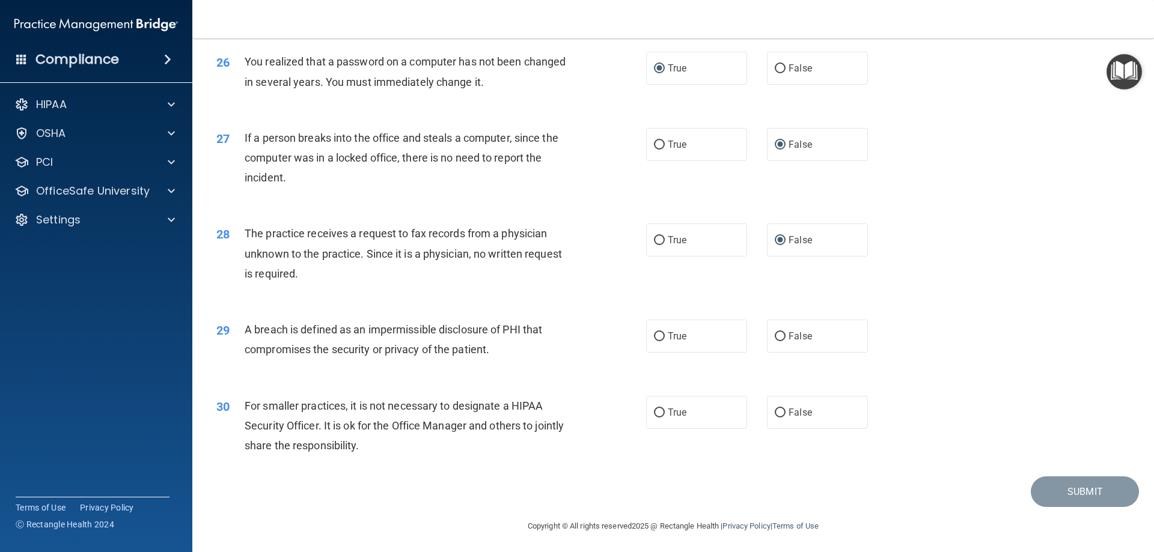
scroll to position [2292, 0]
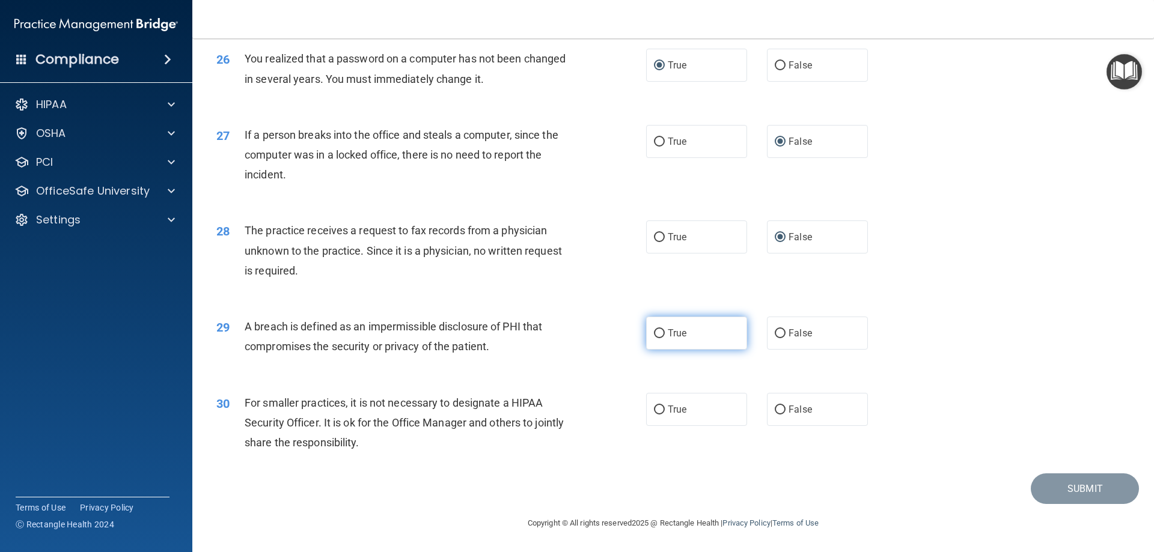
click at [655, 333] on input "True" at bounding box center [659, 333] width 11 height 9
radio input "true"
click at [779, 409] on input "False" at bounding box center [780, 410] width 11 height 9
radio input "true"
click at [1074, 488] on button "Submit" at bounding box center [1084, 488] width 108 height 31
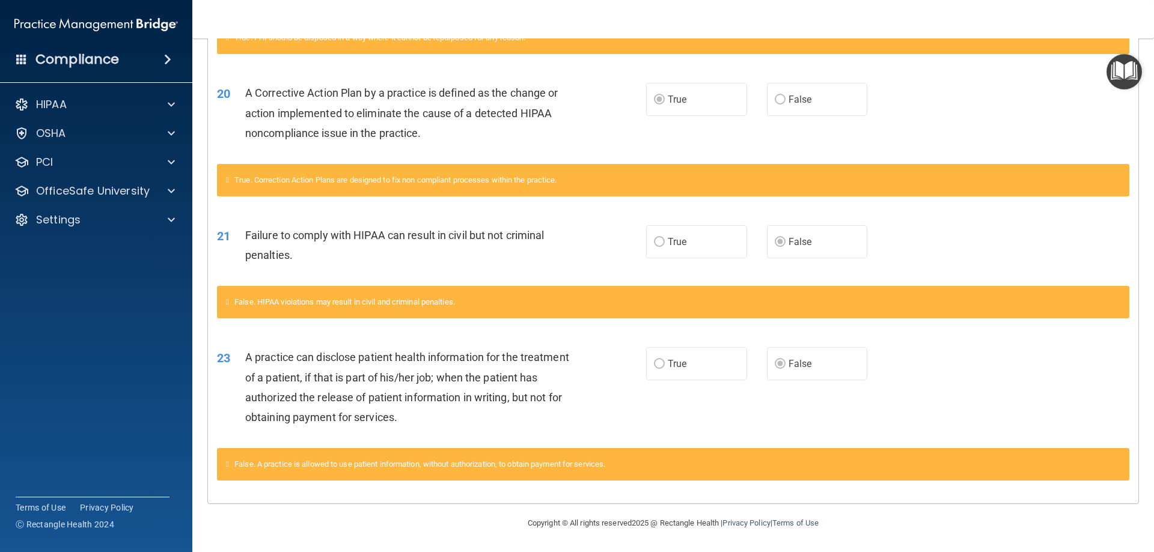
scroll to position [294, 0]
